Goal: Transaction & Acquisition: Purchase product/service

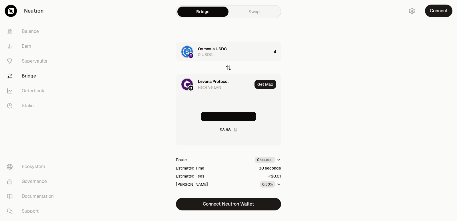
click at [228, 69] on icon "button" at bounding box center [228, 68] width 0 height 4
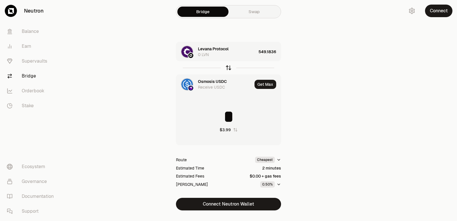
click at [228, 68] on icon "button" at bounding box center [228, 68] width 0 height 4
type input "**********"
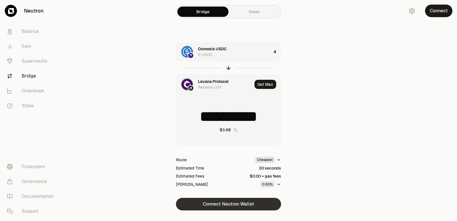
click at [224, 206] on button "Connect Neutron Wallet" at bounding box center [228, 204] width 105 height 13
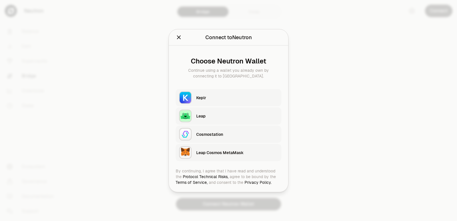
click at [207, 97] on div "Keplr" at bounding box center [237, 97] width 82 height 6
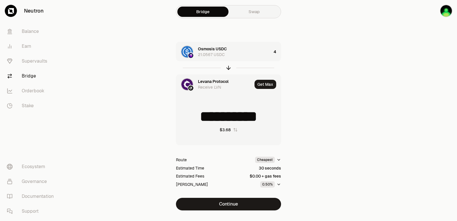
click at [210, 80] on div "Levana Protocol" at bounding box center [213, 81] width 31 height 6
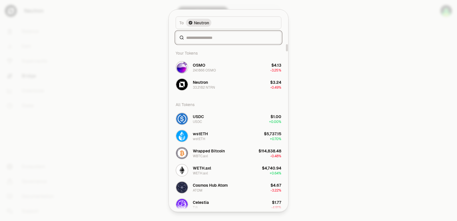
click at [203, 37] on input at bounding box center [231, 38] width 91 height 6
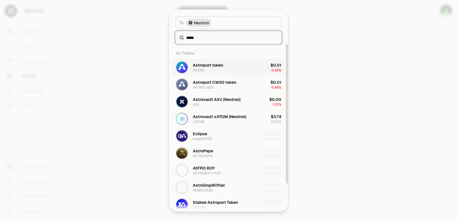
type input "*****"
click at [211, 69] on div "Astroport token ASTRO" at bounding box center [208, 67] width 30 height 10
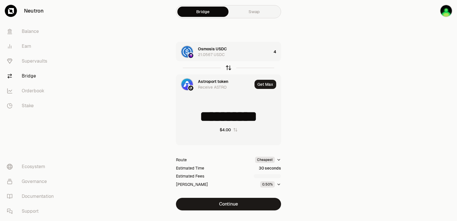
click at [227, 68] on icon "button" at bounding box center [228, 68] width 6 height 6
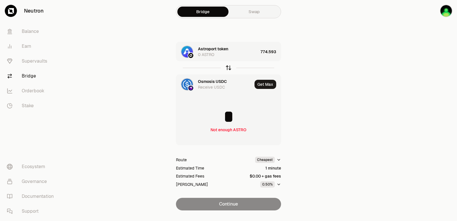
click at [227, 68] on icon "button" at bounding box center [228, 68] width 6 height 6
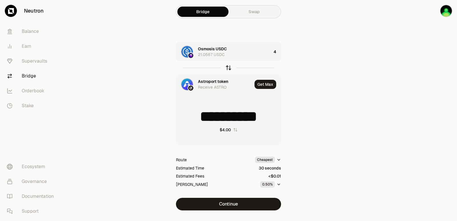
click at [227, 68] on icon "button" at bounding box center [228, 68] width 6 height 6
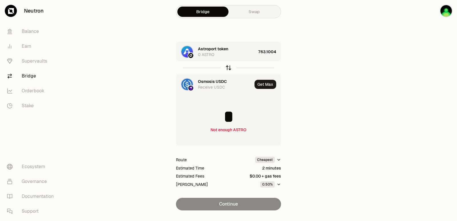
click at [227, 68] on icon "button" at bounding box center [228, 68] width 6 height 6
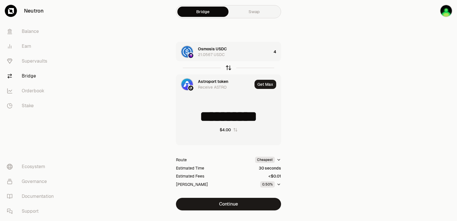
click at [227, 68] on icon "button" at bounding box center [228, 68] width 6 height 6
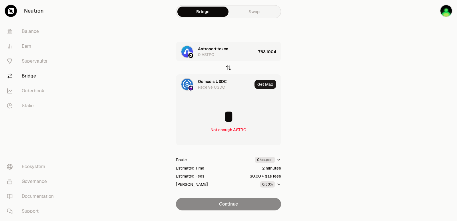
click at [227, 69] on icon "button" at bounding box center [228, 68] width 6 height 6
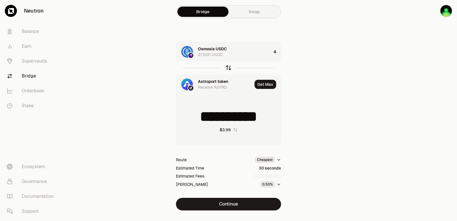
click at [227, 69] on icon "button" at bounding box center [228, 68] width 6 height 6
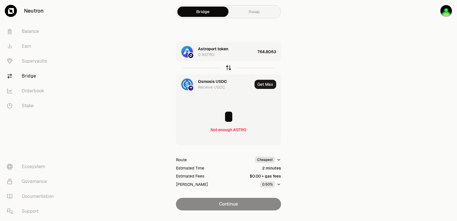
click at [230, 69] on icon "button" at bounding box center [228, 68] width 6 height 6
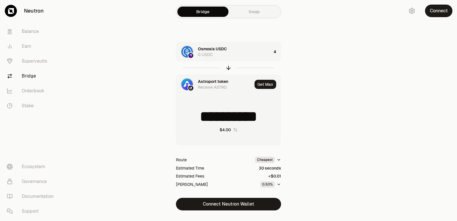
type input "**********"
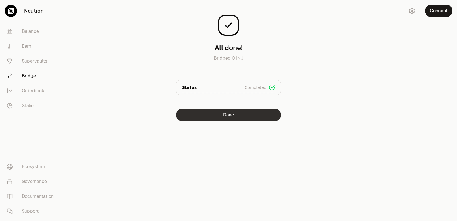
drag, startPoint x: 0, startPoint y: 0, endPoint x: 216, endPoint y: 113, distance: 244.0
click at [216, 113] on button "Done" at bounding box center [228, 114] width 105 height 13
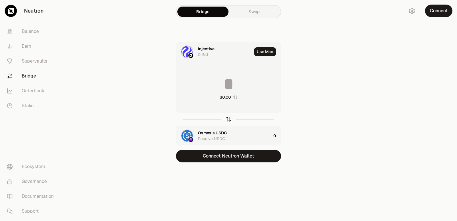
click at [231, 119] on icon "button" at bounding box center [228, 119] width 6 height 6
click at [232, 82] on input at bounding box center [228, 83] width 104 height 17
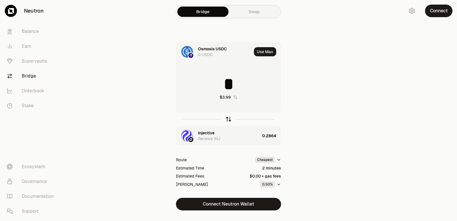
click at [227, 119] on icon "button" at bounding box center [228, 119] width 6 height 6
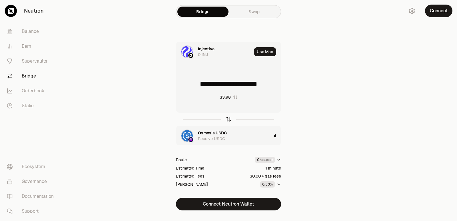
click at [227, 119] on icon "button" at bounding box center [228, 119] width 6 height 6
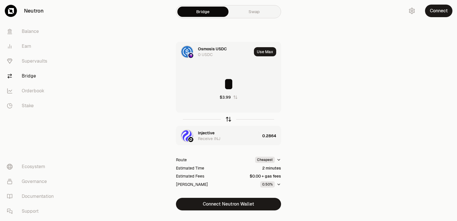
click at [227, 119] on icon "button" at bounding box center [228, 119] width 6 height 6
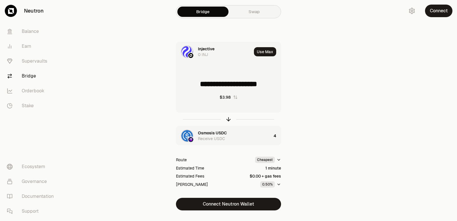
drag, startPoint x: 274, startPoint y: 86, endPoint x: 202, endPoint y: 88, distance: 72.0
click at [202, 88] on input "**********" at bounding box center [228, 83] width 104 height 17
type input "******"
click at [226, 121] on icon "button" at bounding box center [228, 119] width 6 height 6
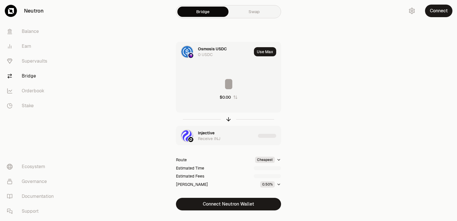
click at [229, 85] on input at bounding box center [228, 83] width 104 height 17
drag, startPoint x: 275, startPoint y: 84, endPoint x: 202, endPoint y: 86, distance: 73.1
click at [204, 86] on input "********" at bounding box center [228, 83] width 104 height 17
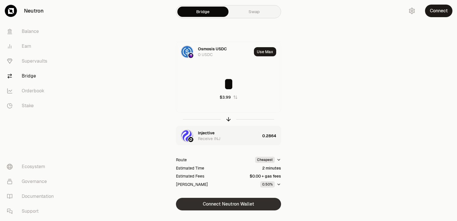
type input "*"
click at [237, 206] on button "Connect Neutron Wallet" at bounding box center [228, 204] width 105 height 13
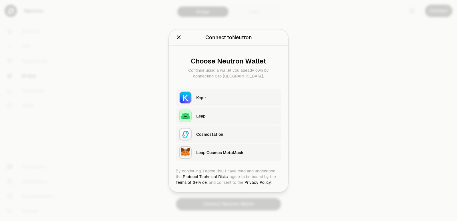
click at [208, 96] on div "Keplr" at bounding box center [237, 97] width 82 height 6
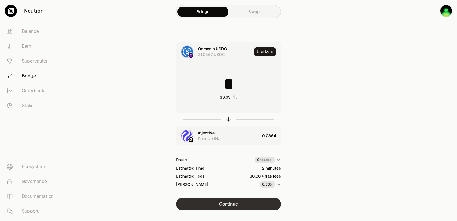
click at [229, 203] on button "Continue" at bounding box center [228, 204] width 105 height 13
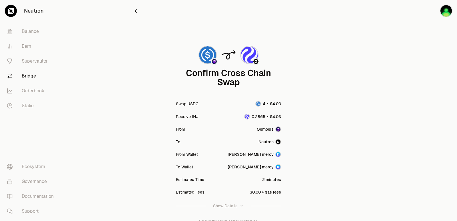
scroll to position [47, 0]
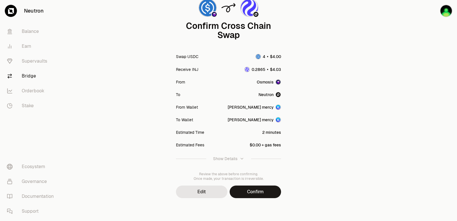
click at [249, 195] on button "Confirm" at bounding box center [254, 191] width 51 height 13
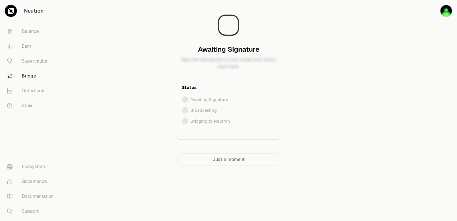
scroll to position [0, 0]
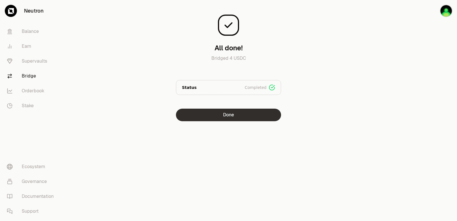
click at [247, 111] on button "Done" at bounding box center [228, 114] width 105 height 13
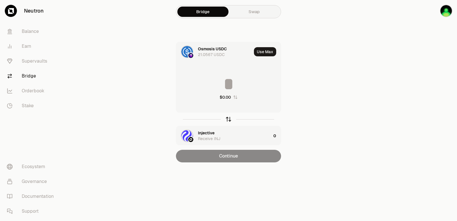
click at [227, 118] on icon "button" at bounding box center [229, 118] width 4 height 2
click at [267, 54] on button "Use Max" at bounding box center [265, 51] width 22 height 9
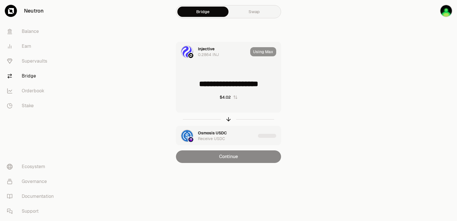
type input "**********"
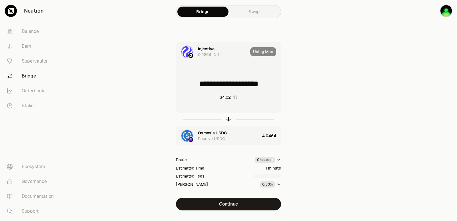
click at [236, 197] on div "**********" at bounding box center [228, 126] width 192 height 168
click at [235, 204] on button "Continue" at bounding box center [228, 204] width 105 height 13
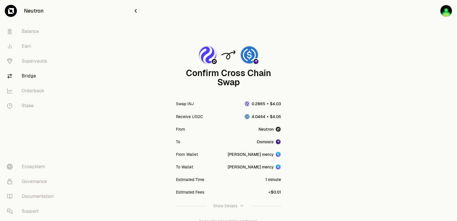
scroll to position [47, 0]
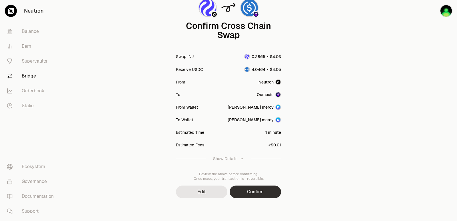
click at [245, 193] on button "Confirm" at bounding box center [254, 191] width 51 height 13
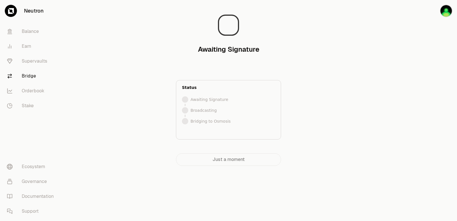
scroll to position [0, 0]
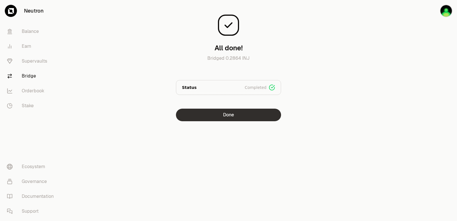
click at [209, 119] on button "Done" at bounding box center [228, 114] width 105 height 13
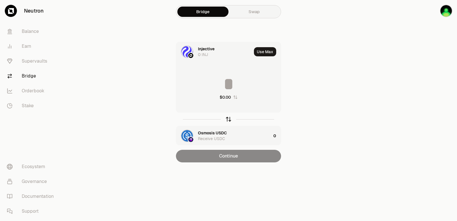
click at [228, 116] on icon "button" at bounding box center [228, 119] width 6 height 6
click at [228, 120] on icon "button" at bounding box center [228, 119] width 6 height 6
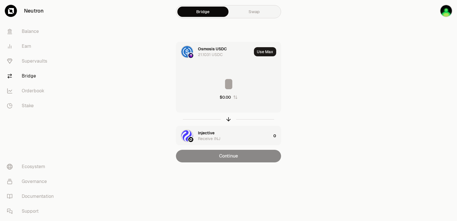
click at [217, 81] on input at bounding box center [228, 83] width 104 height 17
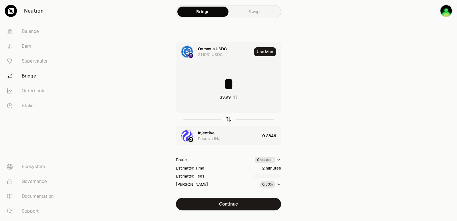
click at [226, 119] on icon "button" at bounding box center [228, 119] width 6 height 6
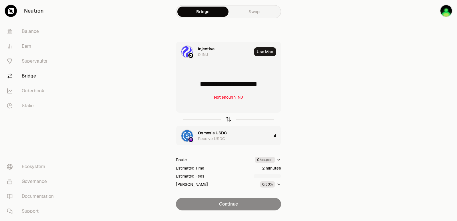
click at [226, 119] on icon "button" at bounding box center [228, 119] width 6 height 6
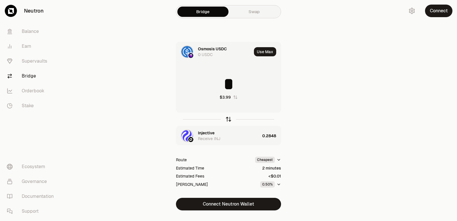
click at [229, 119] on icon "button" at bounding box center [228, 119] width 6 height 6
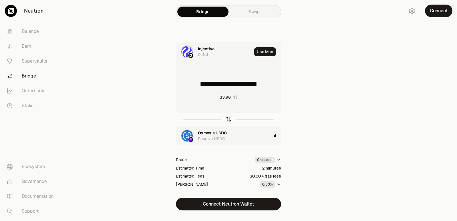
click at [229, 119] on icon "button" at bounding box center [228, 119] width 6 height 6
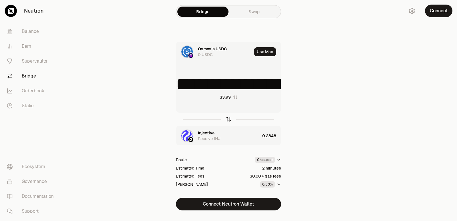
type input "*"
